Goal: Task Accomplishment & Management: Manage account settings

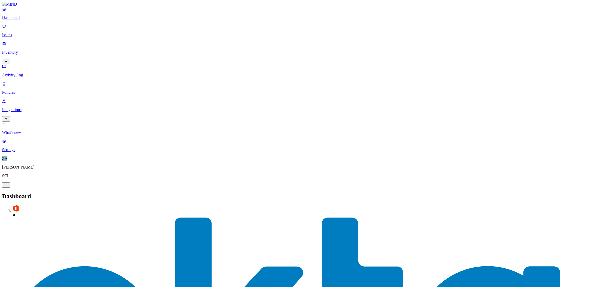
click at [42, 20] on p "Dashboard" at bounding box center [295, 17] width 586 height 5
click at [18, 34] on p "Issues" at bounding box center [295, 35] width 586 height 5
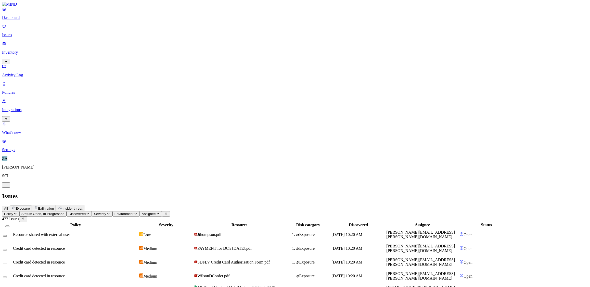
click at [8, 60] on icon "button" at bounding box center [6, 61] width 4 height 3
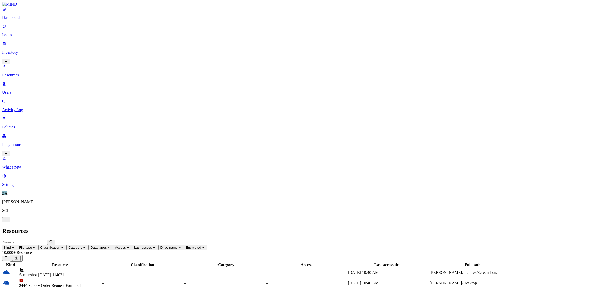
click at [32, 107] on p "Activity Log" at bounding box center [295, 109] width 586 height 5
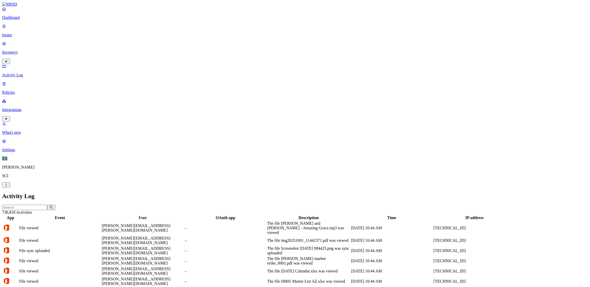
click at [30, 33] on p "Issues" at bounding box center [295, 35] width 586 height 5
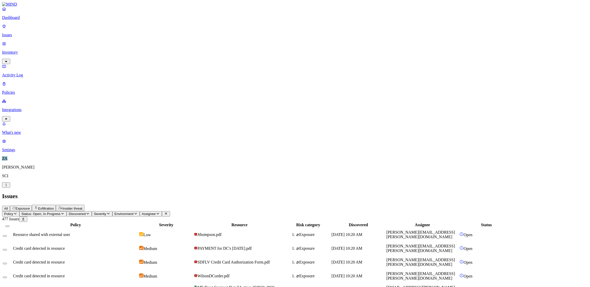
click at [21, 90] on p "Policies" at bounding box center [295, 92] width 586 height 5
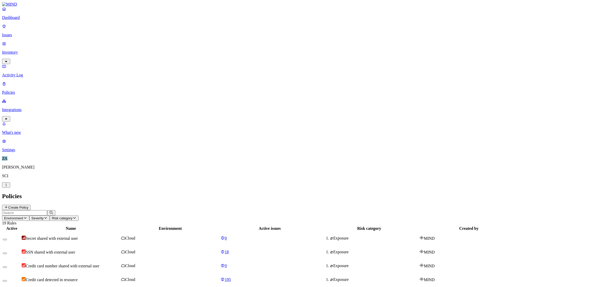
click at [29, 34] on p "Issues" at bounding box center [295, 35] width 586 height 5
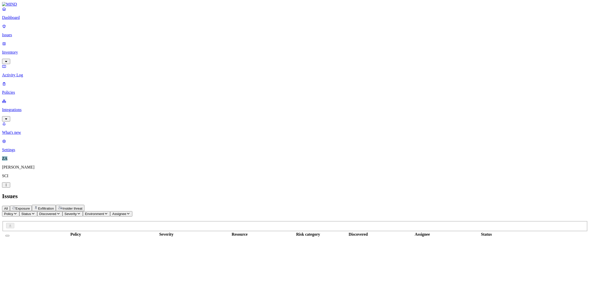
click at [14, 33] on p "Issues" at bounding box center [295, 35] width 586 height 5
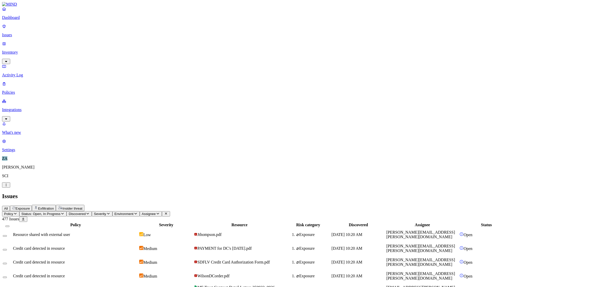
click at [15, 33] on p "Issues" at bounding box center [295, 35] width 586 height 5
click at [15, 73] on p "Activity Log" at bounding box center [295, 75] width 586 height 5
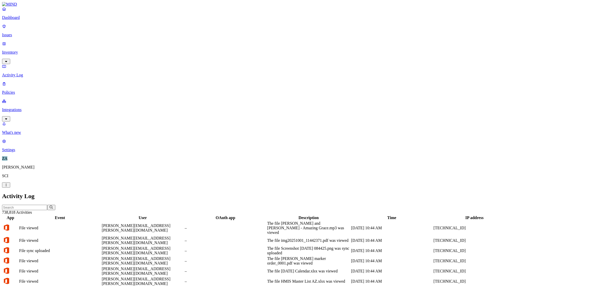
click at [16, 33] on p "Issues" at bounding box center [295, 35] width 586 height 5
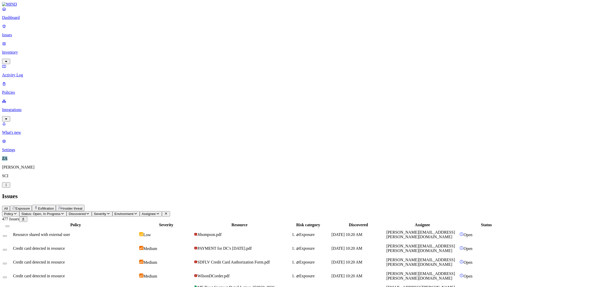
click at [28, 73] on p "Activity Log" at bounding box center [295, 75] width 586 height 5
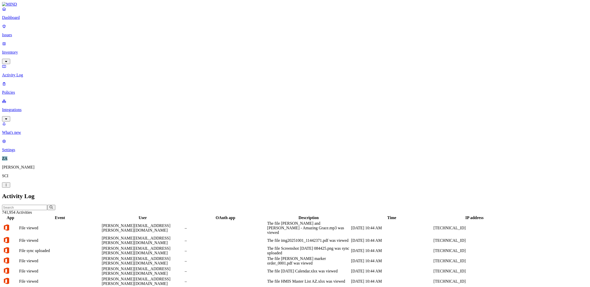
scroll to position [68, 0]
click at [15, 29] on link "Issues" at bounding box center [295, 30] width 586 height 13
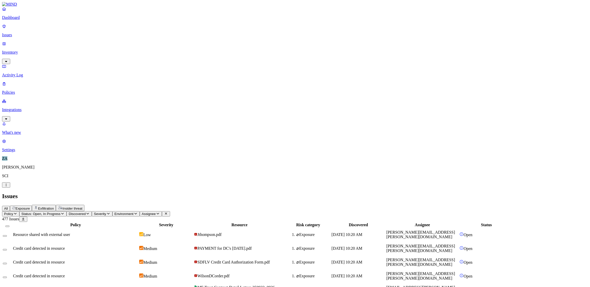
click at [17, 50] on p "Inventory" at bounding box center [295, 52] width 586 height 5
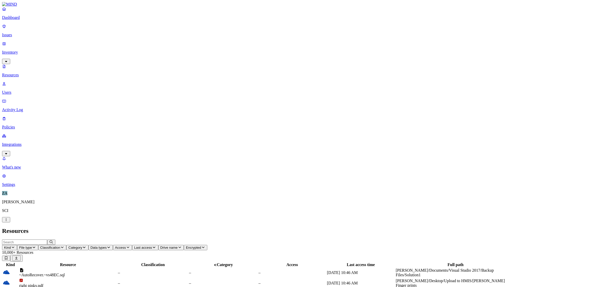
click at [22, 90] on p "Users" at bounding box center [295, 92] width 586 height 5
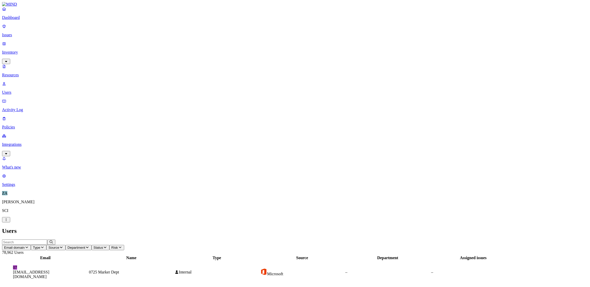
click at [16, 33] on p "Issues" at bounding box center [295, 35] width 586 height 5
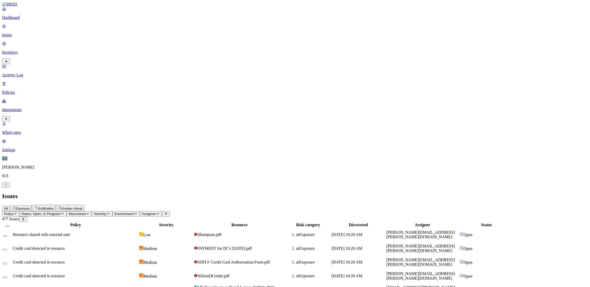
click at [20, 20] on p "Dashboard" at bounding box center [295, 17] width 586 height 5
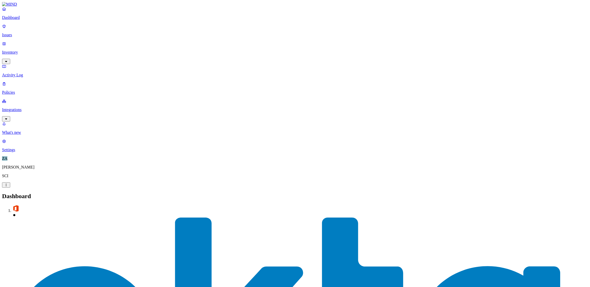
click at [16, 33] on p "Issues" at bounding box center [295, 35] width 586 height 5
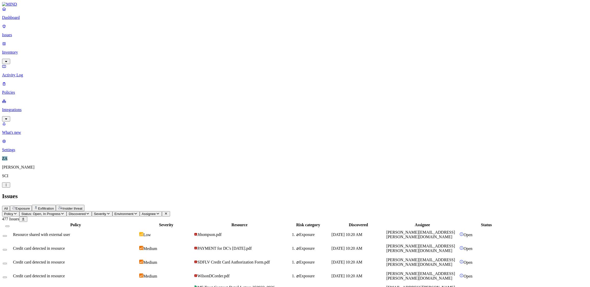
click at [14, 50] on p "Inventory" at bounding box center [295, 52] width 586 height 5
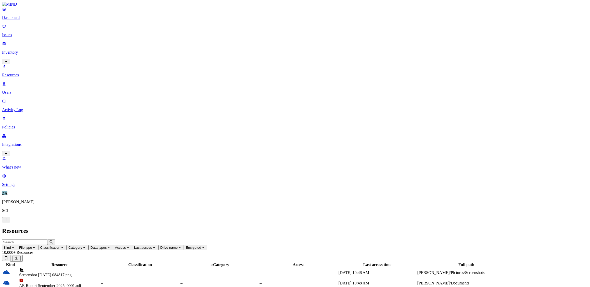
click at [47, 239] on input "text" at bounding box center [24, 241] width 45 height 5
type input "1 MB"
click at [100, 273] on div "1-MB-Test (CCN).docx" at bounding box center [59, 275] width 81 height 5
click at [53, 240] on icon "button" at bounding box center [51, 241] width 4 height 3
click at [16, 33] on p "Issues" at bounding box center [295, 35] width 586 height 5
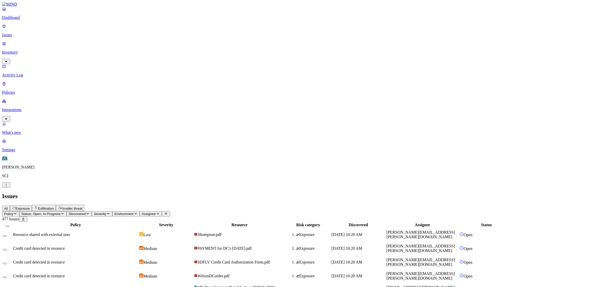
click at [20, 50] on p "Inventory" at bounding box center [295, 52] width 586 height 5
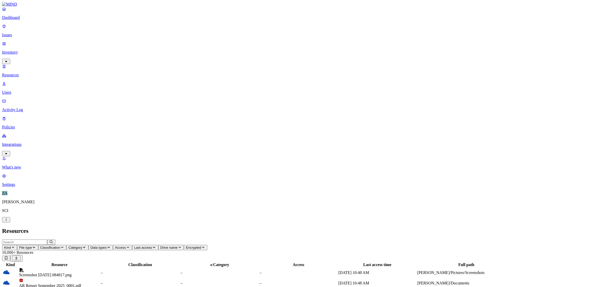
click at [47, 239] on input "text" at bounding box center [24, 241] width 45 height 5
type input "1 MB"
click at [90, 273] on div "1-MB-Test (CCN).docx" at bounding box center [59, 275] width 81 height 5
click at [18, 33] on p "Issues" at bounding box center [295, 35] width 586 height 5
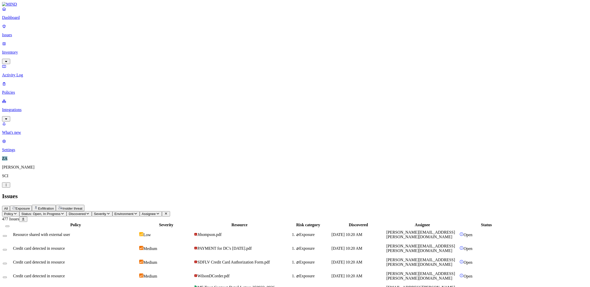
click at [20, 90] on p "Policies" at bounding box center [295, 92] width 586 height 5
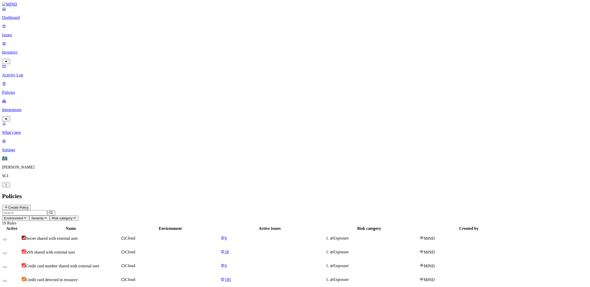
click at [13, 90] on p "Policies" at bounding box center [295, 92] width 586 height 5
click at [13, 33] on p "Issues" at bounding box center [295, 35] width 586 height 5
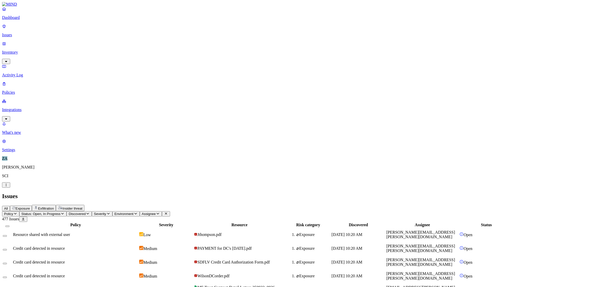
click at [18, 50] on p "Inventory" at bounding box center [295, 52] width 586 height 5
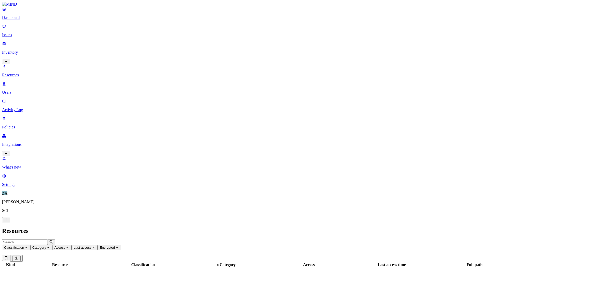
click at [17, 81] on link "Users" at bounding box center [295, 87] width 586 height 13
click at [15, 125] on p "Policies" at bounding box center [295, 127] width 586 height 5
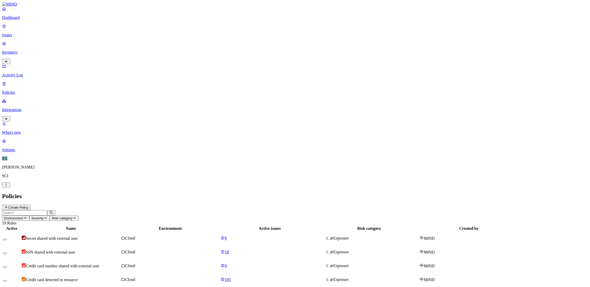
click at [12, 152] on p "Settings" at bounding box center [295, 149] width 586 height 5
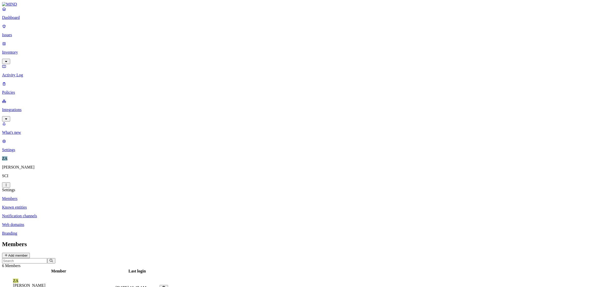
click at [84, 222] on p "Web domains" at bounding box center [295, 224] width 586 height 5
click at [17, 33] on p "Issues" at bounding box center [295, 35] width 586 height 5
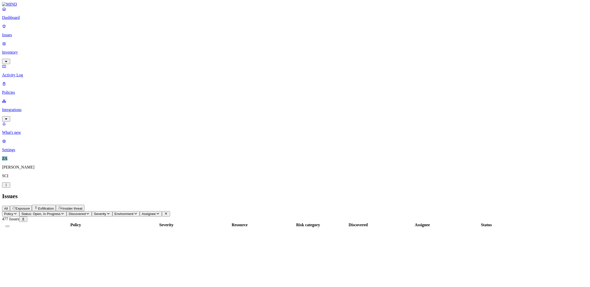
click at [17, 90] on p "Policies" at bounding box center [295, 92] width 586 height 5
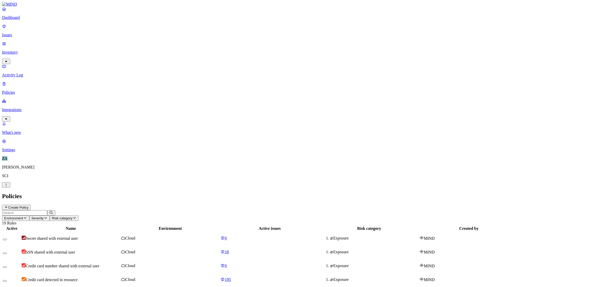
click at [31, 204] on button "Create Policy" at bounding box center [16, 206] width 29 height 5
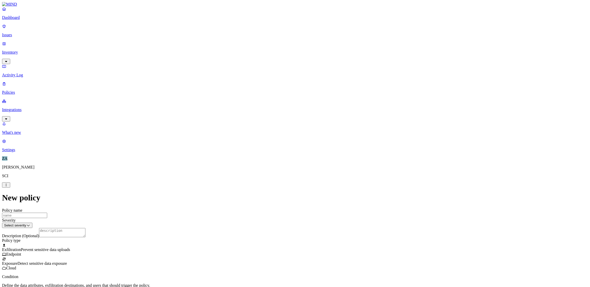
click at [47, 212] on input "Policy name" at bounding box center [24, 214] width 45 height 5
type input "Test - PII Upload to web"
click at [262, 128] on label "Classification" at bounding box center [268, 126] width 22 height 4
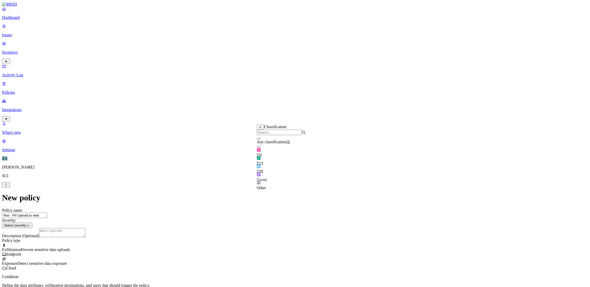
click at [261, 147] on button "button" at bounding box center [259, 147] width 4 height 2
click at [272, 172] on label "Web Category" at bounding box center [273, 171] width 15 height 9
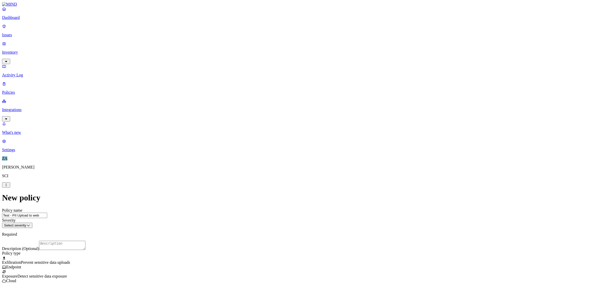
scroll to position [0, 0]
click at [256, 68] on html "Dashboard Issues Inventory Activity Log Policies Integrations What's new 1 Sett…" at bounding box center [295, 268] width 590 height 537
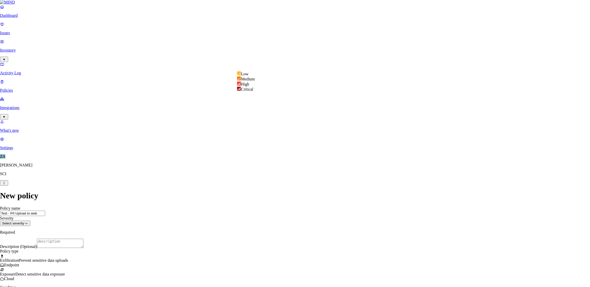
select select "2"
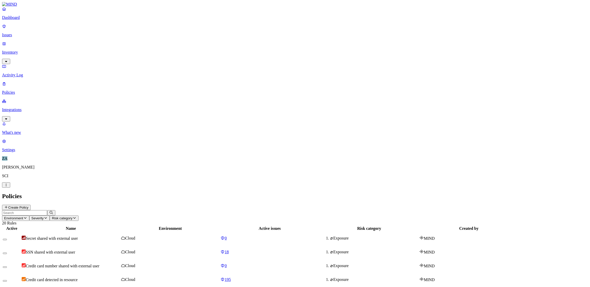
click at [397, 210] on header "Environment Severity Risk category 20 Rules" at bounding box center [295, 217] width 586 height 15
drag, startPoint x: 98, startPoint y: 130, endPoint x: 345, endPoint y: 267, distance: 282.7
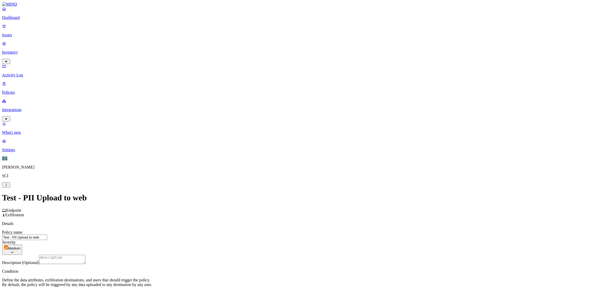
click at [264, 217] on label "File type" at bounding box center [260, 216] width 7 height 9
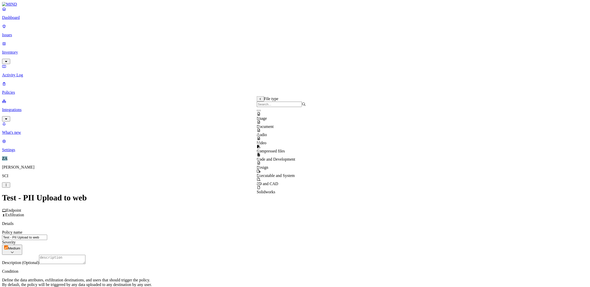
click at [261, 119] on button "button" at bounding box center [259, 119] width 4 height 2
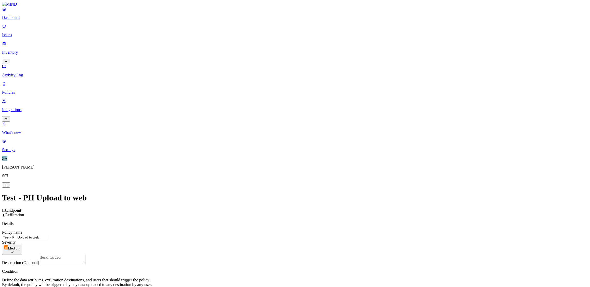
scroll to position [76, 0]
click at [275, 175] on label "Web Domain" at bounding box center [272, 175] width 13 height 9
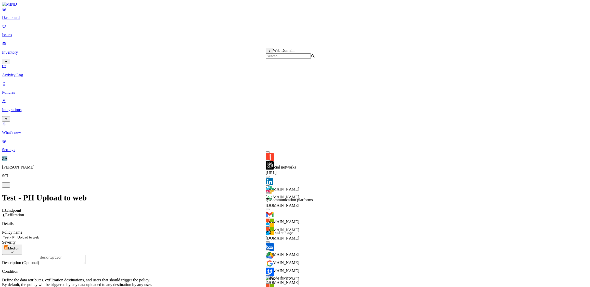
scroll to position [137, 0]
click at [270, 249] on button "button" at bounding box center [268, 250] width 4 height 2
click at [270, 257] on button "button" at bounding box center [268, 258] width 4 height 2
click at [270, 208] on button "button" at bounding box center [268, 209] width 4 height 2
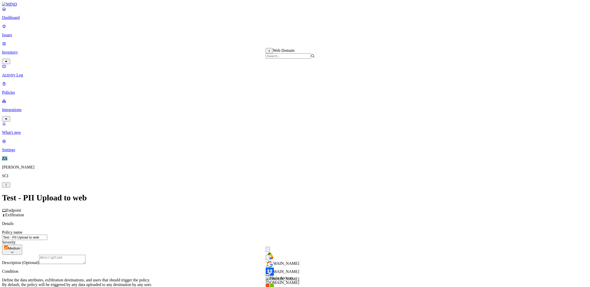
scroll to position [228, 0]
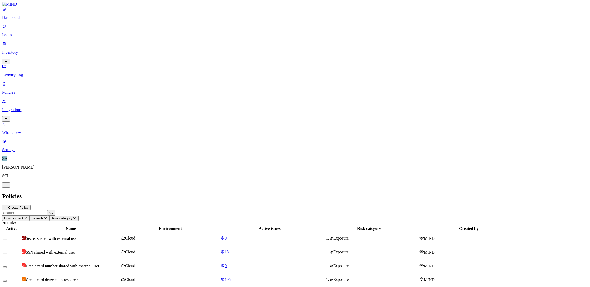
click at [396, 192] on h2 "Policies" at bounding box center [295, 195] width 586 height 7
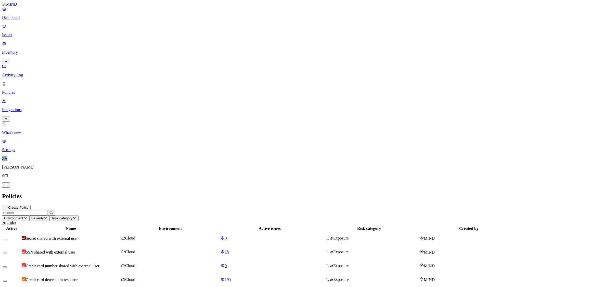
click at [19, 20] on p "Dashboard" at bounding box center [295, 17] width 586 height 5
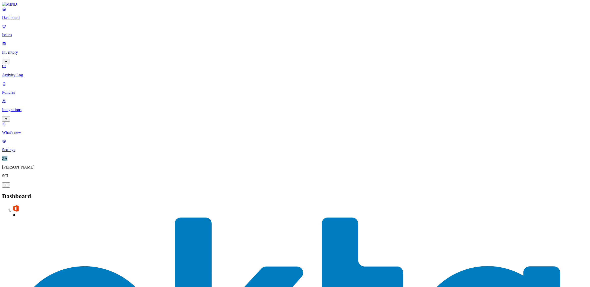
click at [19, 33] on p "Issues" at bounding box center [295, 35] width 586 height 5
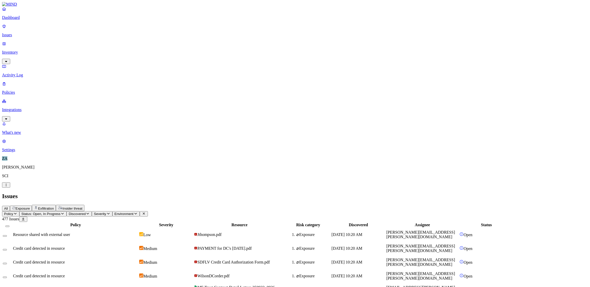
drag, startPoint x: 19, startPoint y: 30, endPoint x: 15, endPoint y: 30, distance: 3.6
click at [15, 33] on p "Issues" at bounding box center [295, 35] width 586 height 5
click at [19, 90] on p "Policies" at bounding box center [295, 92] width 586 height 5
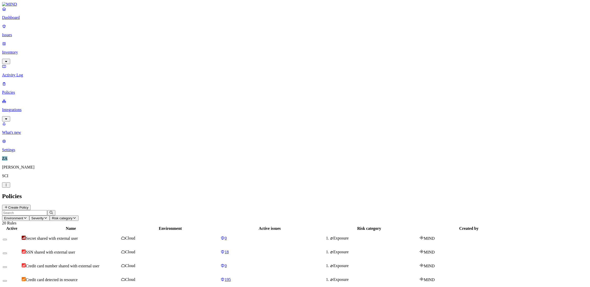
click at [23, 28] on link "Issues" at bounding box center [295, 30] width 586 height 13
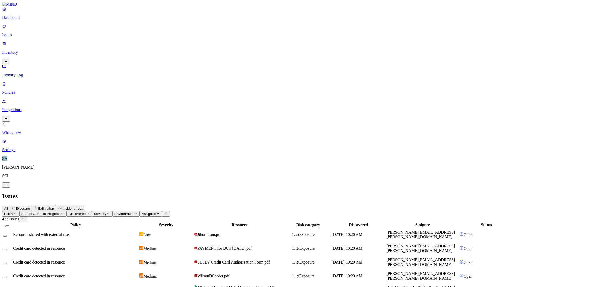
click at [22, 90] on p "Policies" at bounding box center [295, 92] width 586 height 5
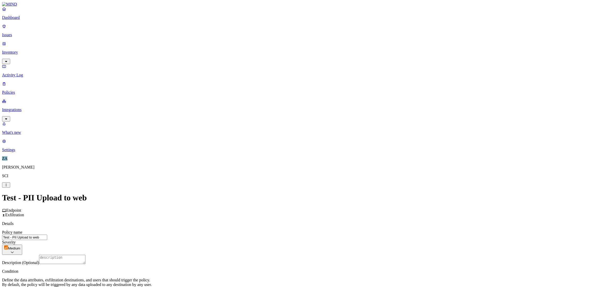
click at [47, 234] on input "Test - PII Upload to web" at bounding box center [24, 236] width 45 height 5
type input "Test - PII Upload to Google"
click at [264, 200] on label "Classification" at bounding box center [268, 198] width 22 height 4
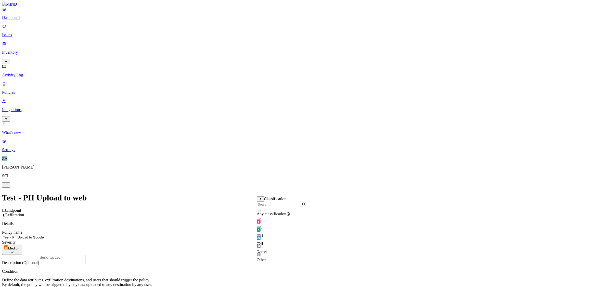
click at [261, 219] on button "button" at bounding box center [259, 219] width 4 height 2
